Goal: Transaction & Acquisition: Purchase product/service

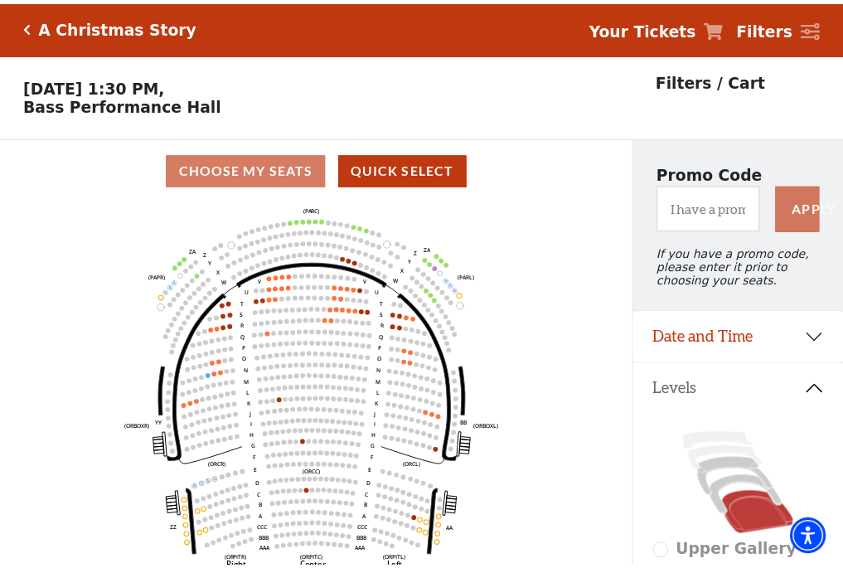
scroll to position [77, 0]
